Goal: Entertainment & Leisure: Consume media (video, audio)

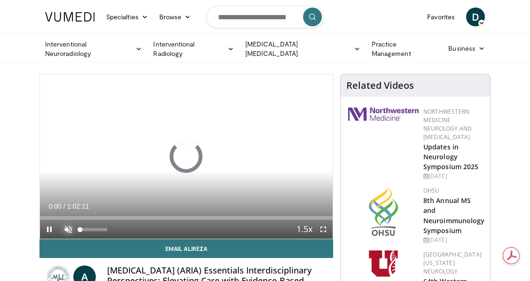
click at [71, 229] on span "Video Player" at bounding box center [68, 229] width 19 height 19
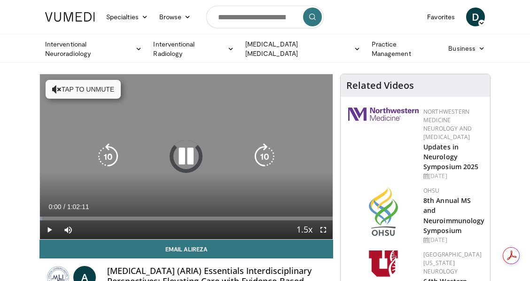
click at [78, 90] on button "Tap to unmute" at bounding box center [83, 89] width 75 height 19
click at [187, 154] on icon "Video Player" at bounding box center [186, 156] width 26 height 26
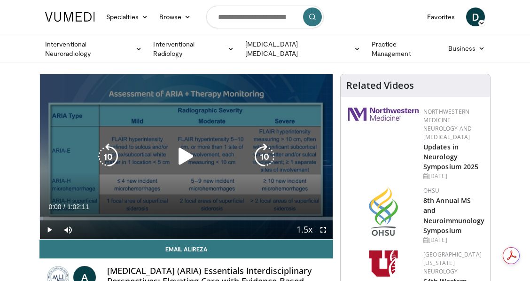
click at [187, 154] on icon "Video Player" at bounding box center [186, 156] width 26 height 26
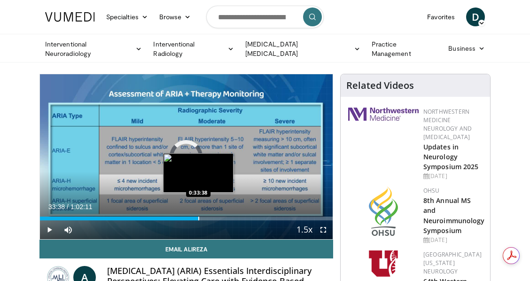
click at [198, 215] on div "Loaded : 3.99% 0:01:26 0:33:38" at bounding box center [186, 216] width 293 height 9
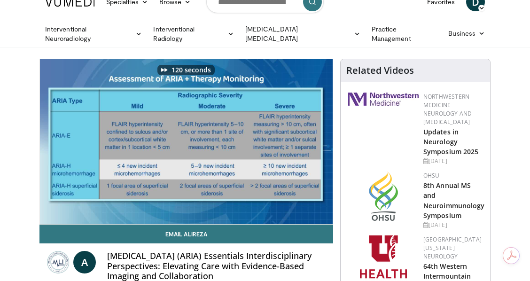
scroll to position [23, 0]
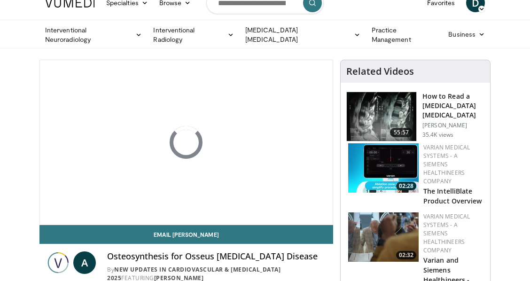
scroll to position [31, 0]
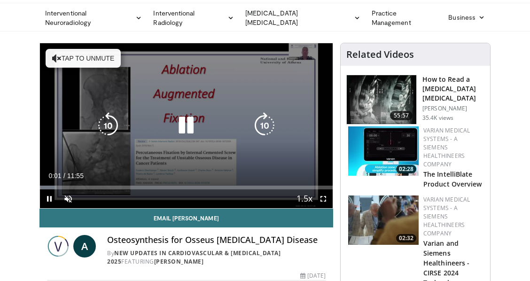
click at [49, 55] on button "Tap to unmute" at bounding box center [83, 58] width 75 height 19
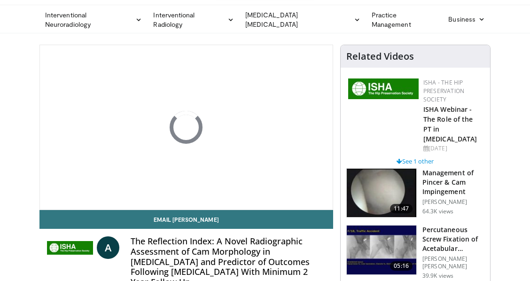
scroll to position [31, 0]
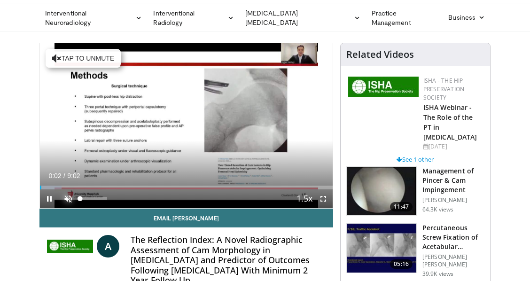
click at [70, 196] on span "Video Player" at bounding box center [68, 199] width 19 height 19
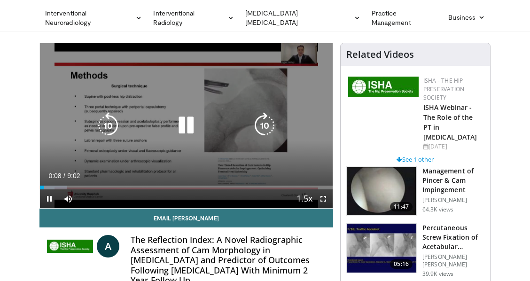
click at [97, 92] on div "10 seconds Tap to unmute" at bounding box center [186, 125] width 293 height 165
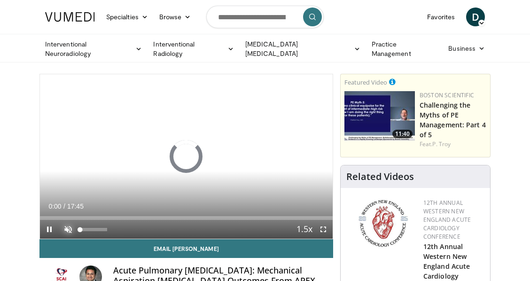
click at [69, 226] on span "Video Player" at bounding box center [68, 229] width 19 height 19
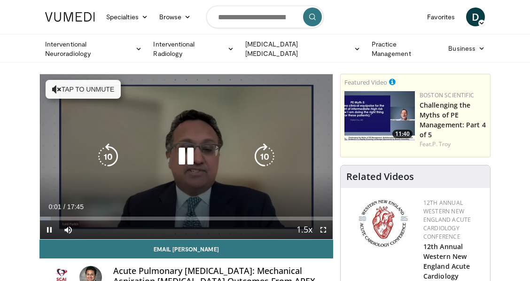
click at [68, 89] on button "Tap to unmute" at bounding box center [83, 89] width 75 height 19
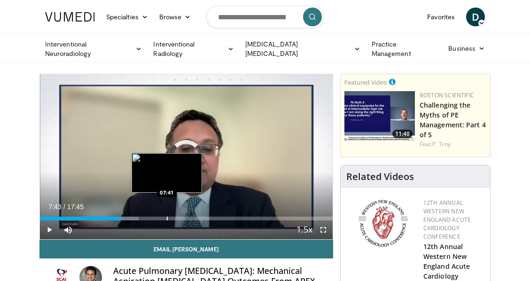
click at [167, 214] on div "Loaded : 33.72% 04:54 07:41" at bounding box center [186, 216] width 293 height 9
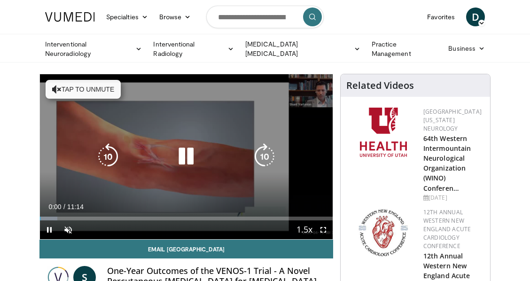
click at [85, 88] on button "Tap to unmute" at bounding box center [83, 89] width 75 height 19
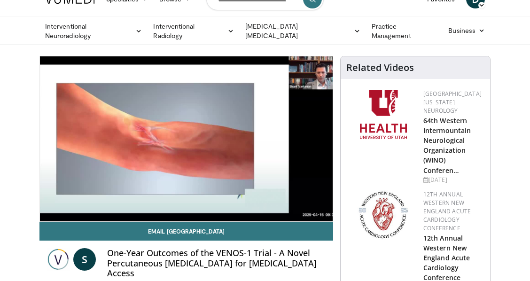
scroll to position [17, 0]
